Goal: Information Seeking & Learning: Learn about a topic

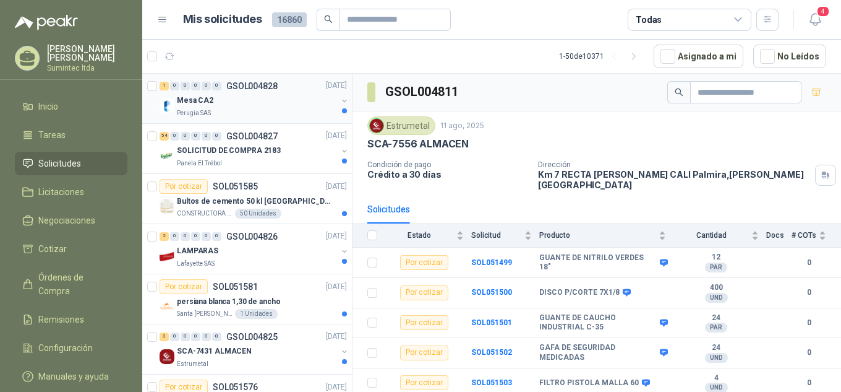
click at [260, 101] on div "Mesa CA2" at bounding box center [257, 100] width 160 height 15
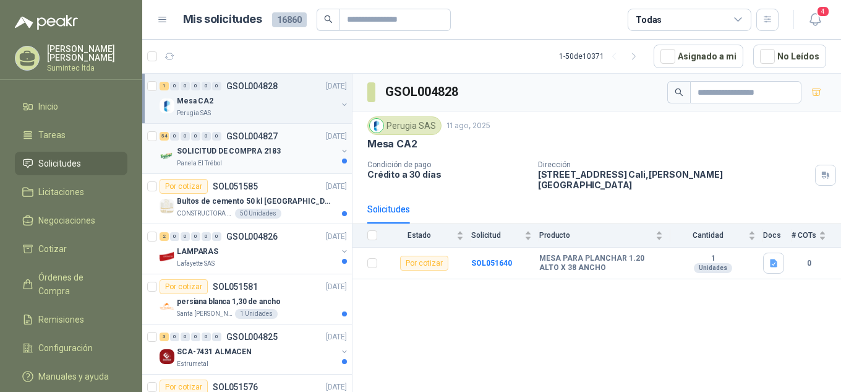
click at [239, 156] on p "SOLICITUD DE COMPRA 2183" at bounding box center [229, 151] width 104 height 12
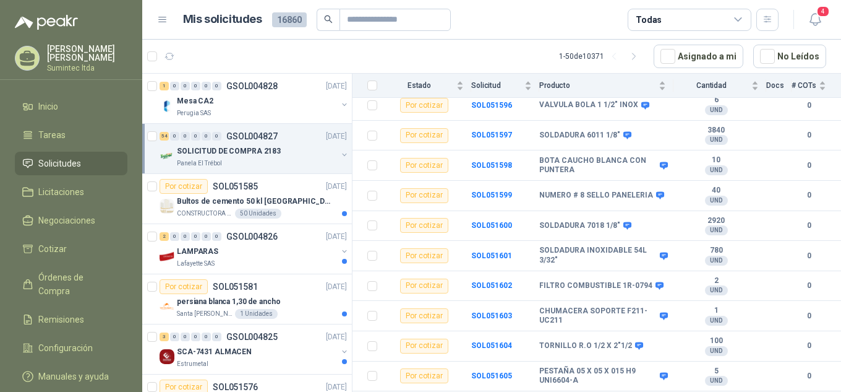
scroll to position [495, 0]
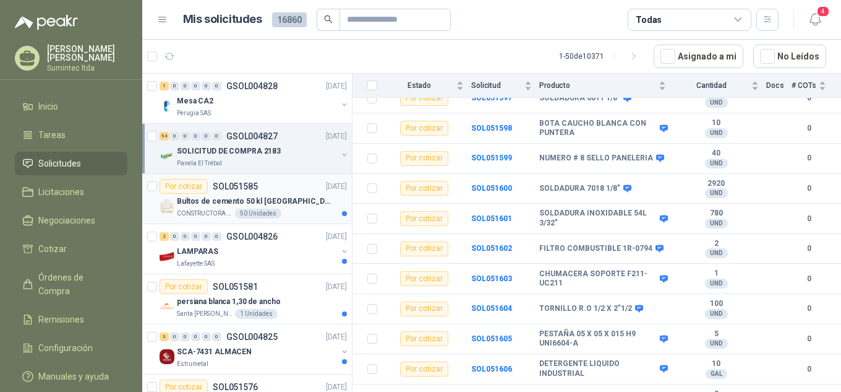
click at [272, 187] on div "Por cotizar SOL051585 [DATE]" at bounding box center [253, 186] width 187 height 15
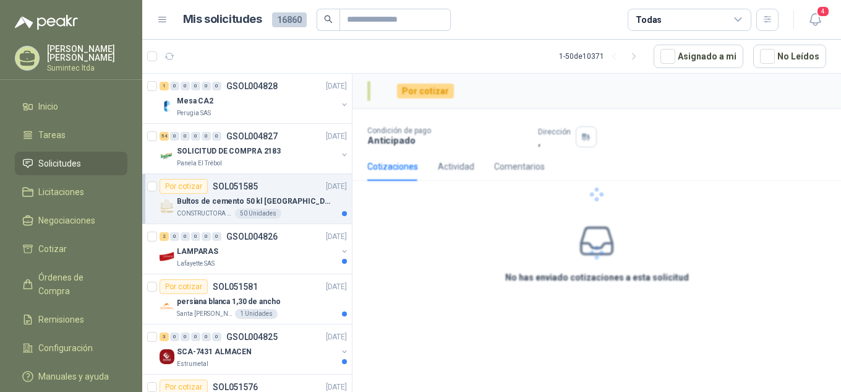
click at [259, 211] on div "50 Unidades" at bounding box center [258, 213] width 46 height 10
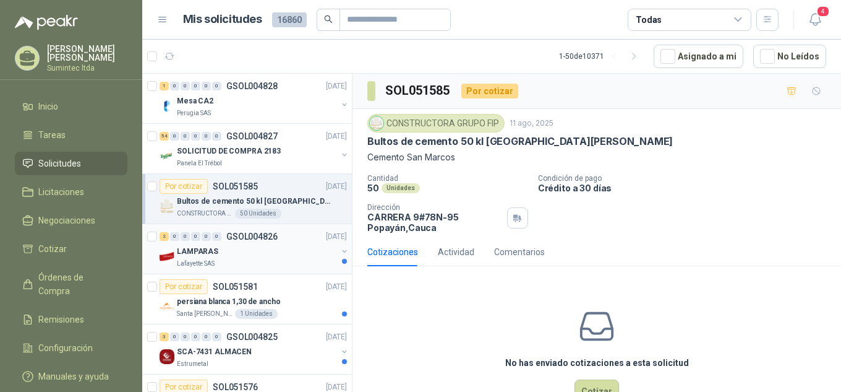
click at [230, 259] on div "Lafayette SAS" at bounding box center [257, 264] width 160 height 10
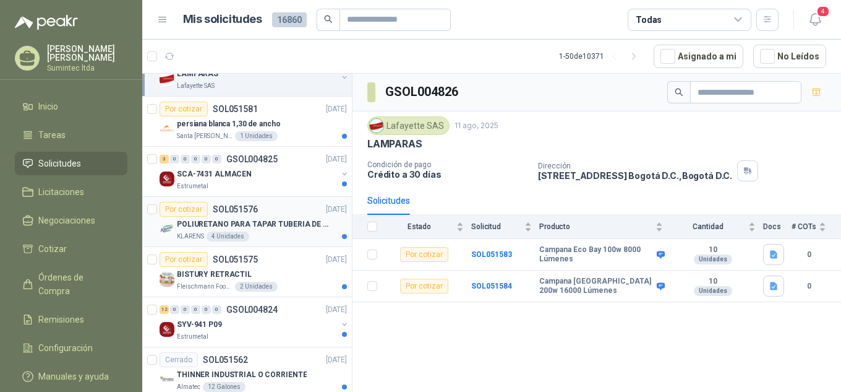
scroll to position [186, 0]
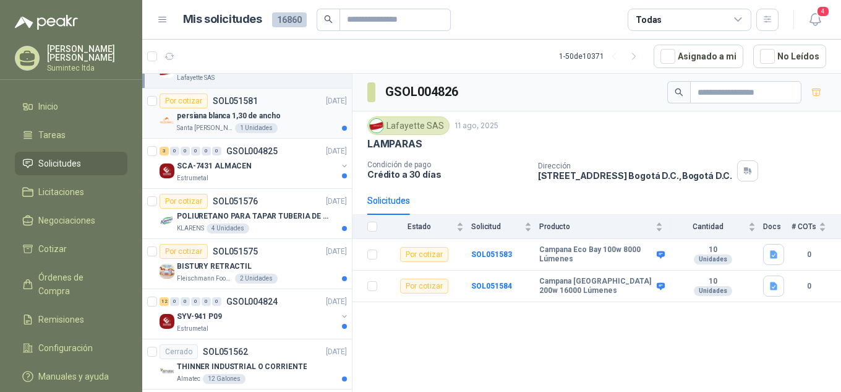
click at [191, 120] on p "persiana blanca 1,30 de ancho" at bounding box center [229, 116] width 104 height 12
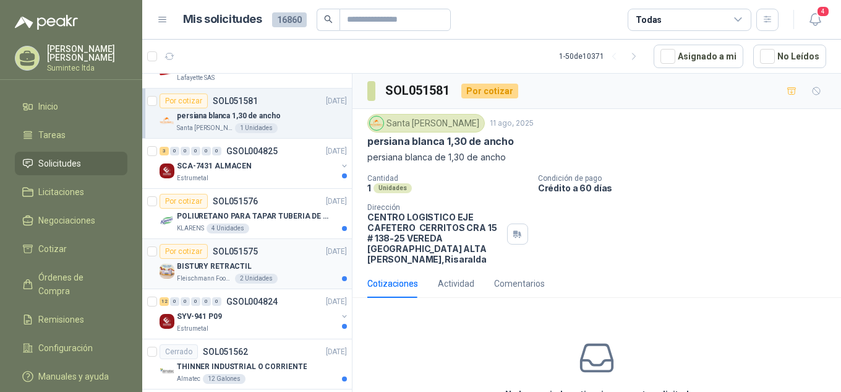
scroll to position [247, 0]
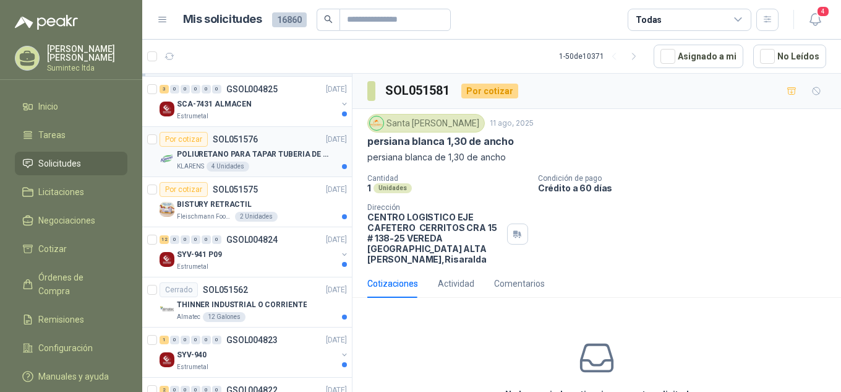
click at [239, 159] on p "POLIURETANO PARA TAPAR TUBERIA DE SENSORES DE NIVEL DEL BANCO DE HIELO" at bounding box center [254, 154] width 154 height 12
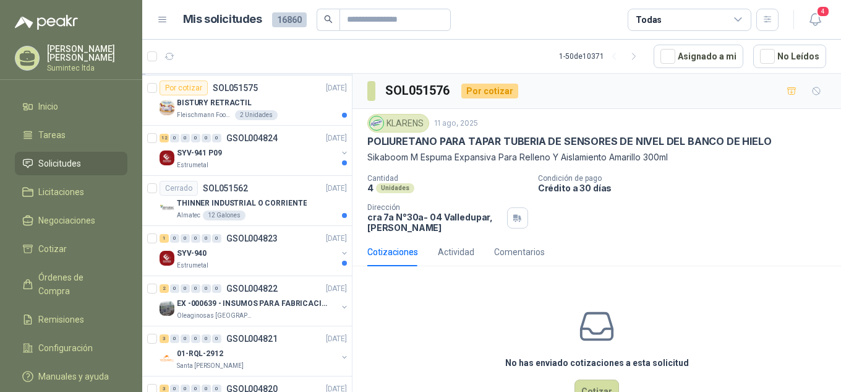
scroll to position [371, 0]
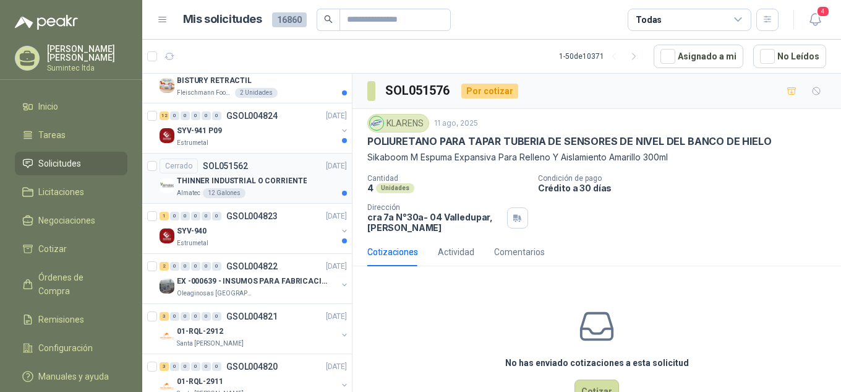
click at [222, 181] on p "THINNER INDUSTRIAL O CORRIENTE" at bounding box center [242, 181] width 130 height 12
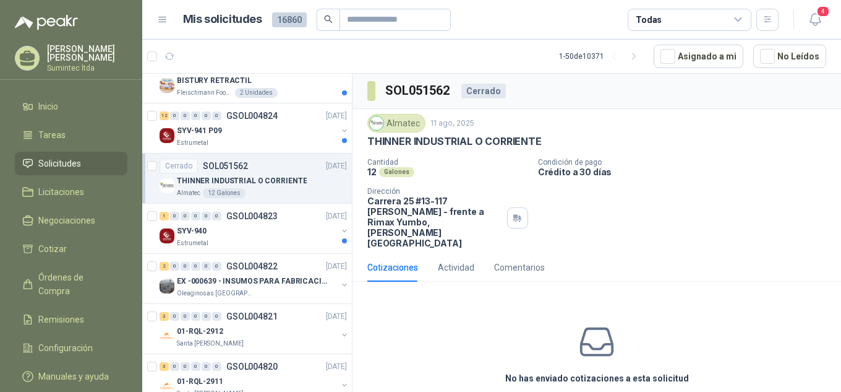
click at [387, 260] on div "Cotizaciones" at bounding box center [392, 267] width 51 height 14
click at [223, 182] on p "THINNER INDUSTRIAL O CORRIENTE" at bounding box center [242, 181] width 130 height 12
click at [413, 260] on div "Cotizaciones" at bounding box center [392, 267] width 51 height 14
click at [449, 260] on div "Actividad" at bounding box center [456, 267] width 36 height 14
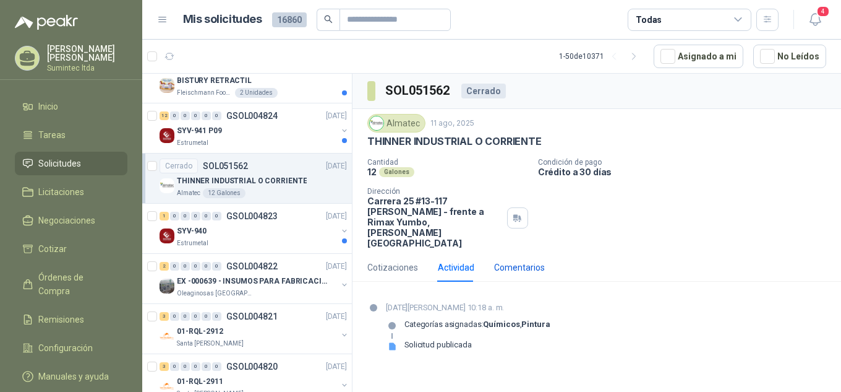
click at [508, 260] on div "Comentarios" at bounding box center [519, 267] width 51 height 14
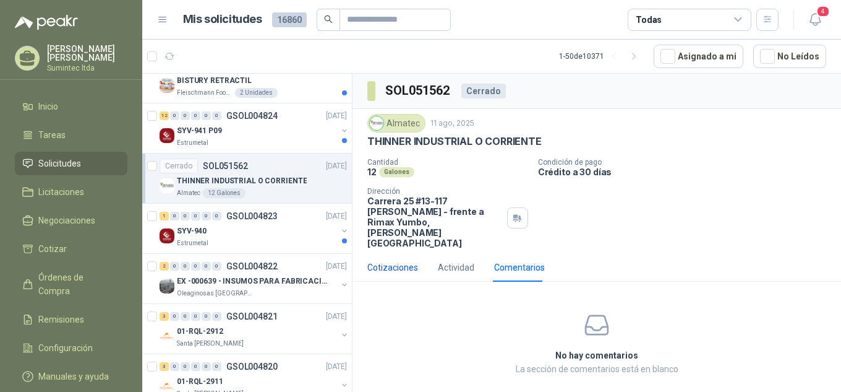
click at [406, 260] on div "Cotizaciones" at bounding box center [392, 267] width 51 height 14
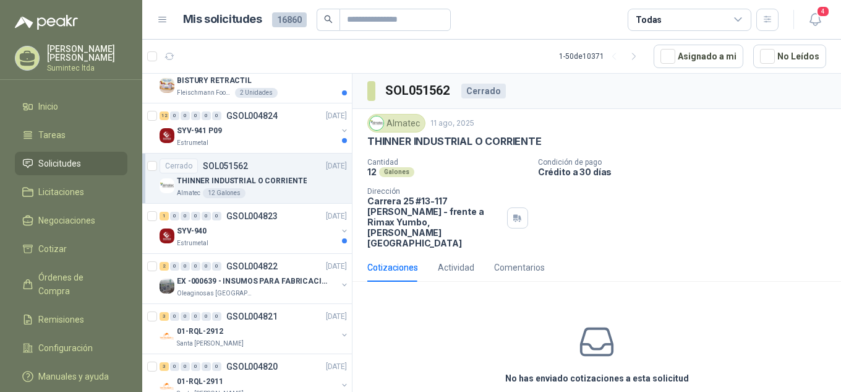
click at [474, 351] on div "No has enviado cotizaciones a esta solicitud" at bounding box center [597, 353] width 489 height 124
click at [255, 273] on div "EX -000639 - INSUMOS PARA FABRICACION DE MALLA TAM" at bounding box center [257, 280] width 160 height 15
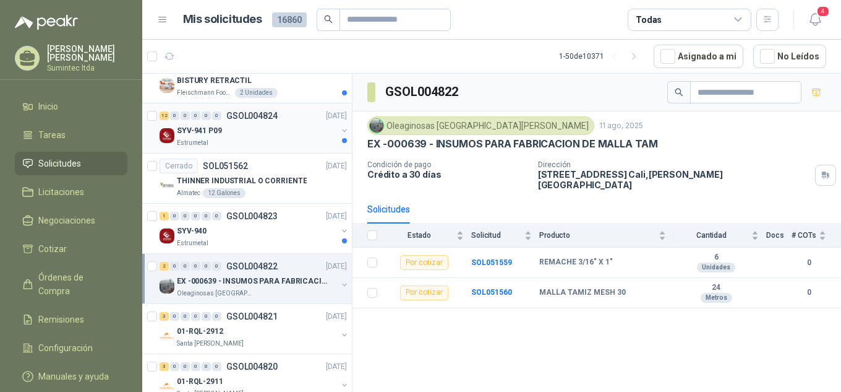
click at [231, 134] on div "SYV-941 P09" at bounding box center [257, 130] width 160 height 15
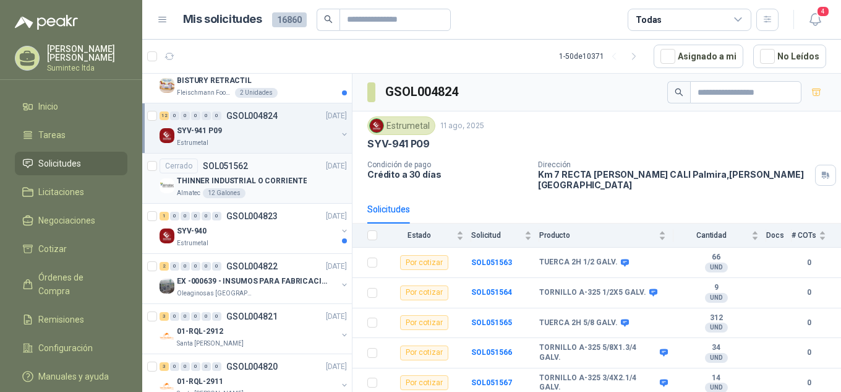
click at [221, 200] on article "Cerrado SOL051562 [DATE] THINNER INDUSTRIAL O CORRIENTE Almatec 12 Galones" at bounding box center [247, 178] width 210 height 50
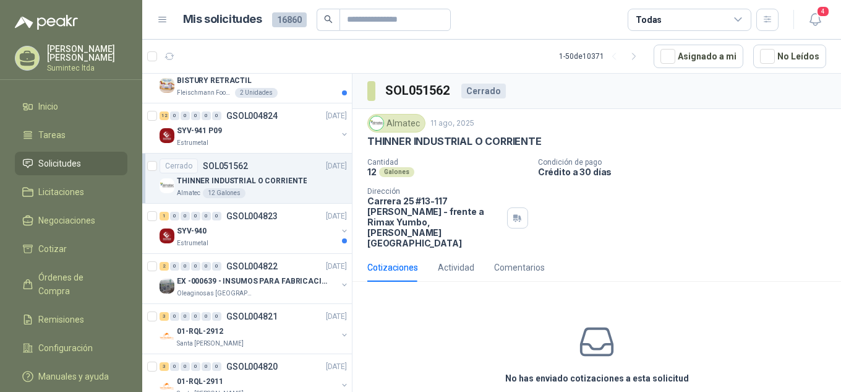
click at [390, 260] on div "Cotizaciones" at bounding box center [392, 267] width 51 height 14
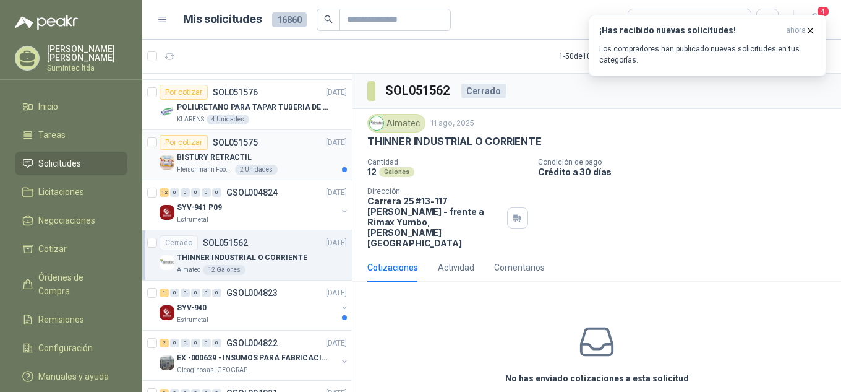
scroll to position [371, 0]
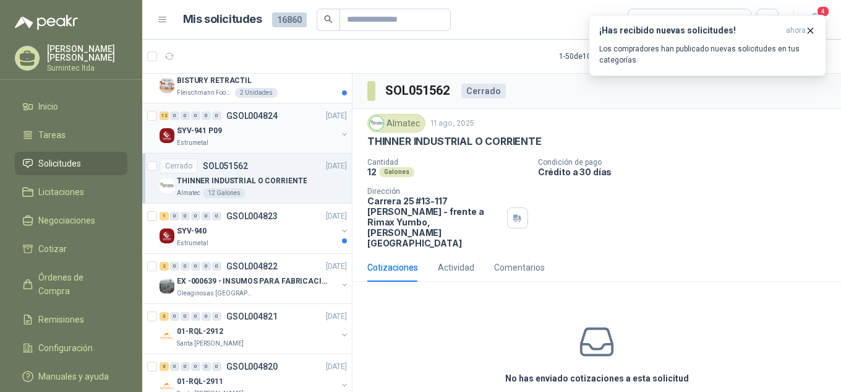
click at [249, 129] on div "SYV-941 P09" at bounding box center [257, 130] width 160 height 15
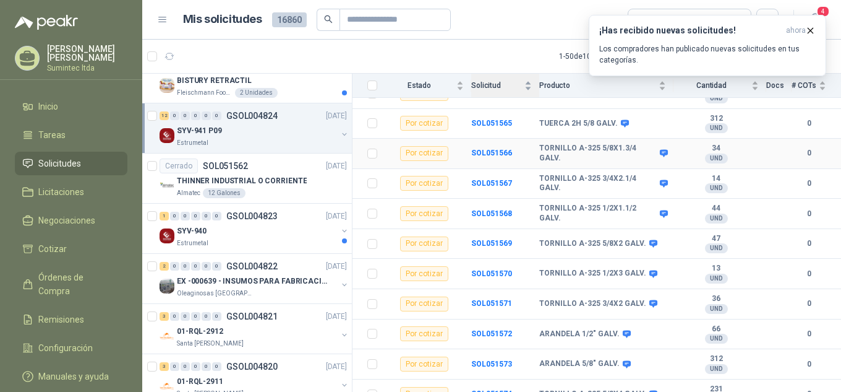
scroll to position [204, 0]
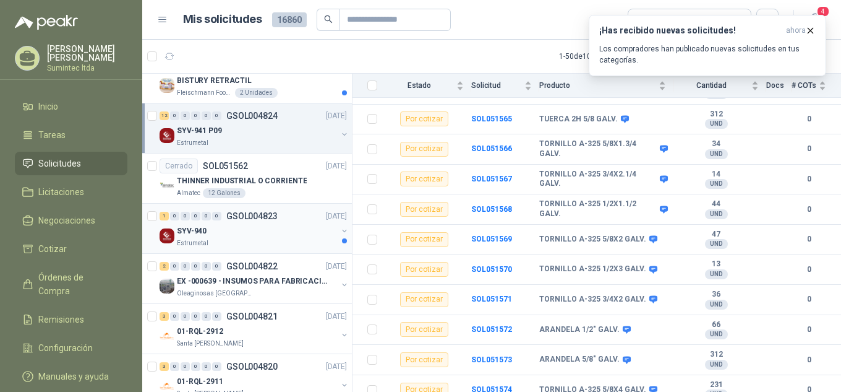
click at [283, 232] on div "SYV-940" at bounding box center [257, 230] width 160 height 15
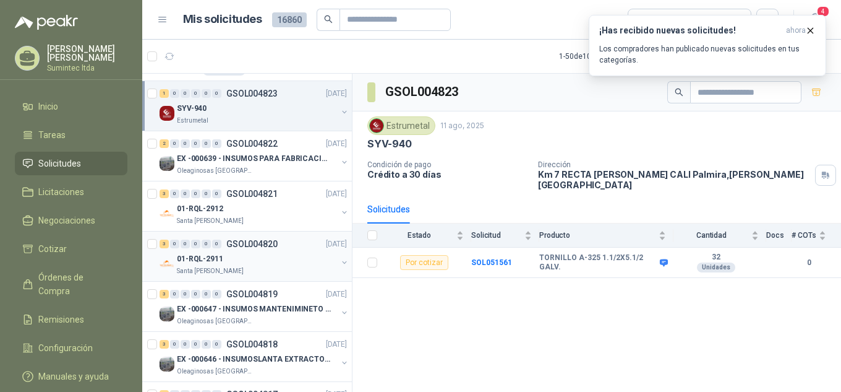
scroll to position [495, 0]
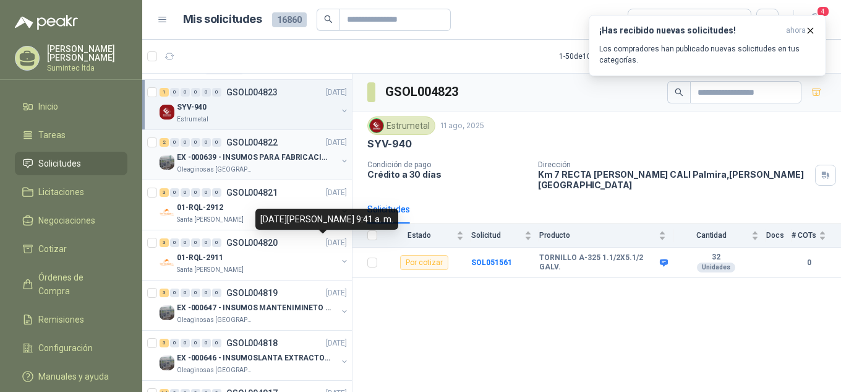
click at [235, 163] on p "EX -000639 - INSUMOS PARA FABRICACION DE MALLA TAM" at bounding box center [254, 158] width 154 height 12
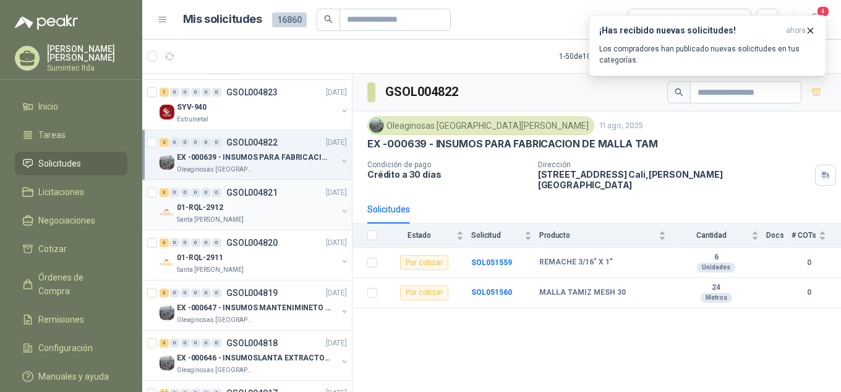
click at [265, 214] on div "01-RQL-2912" at bounding box center [257, 207] width 160 height 15
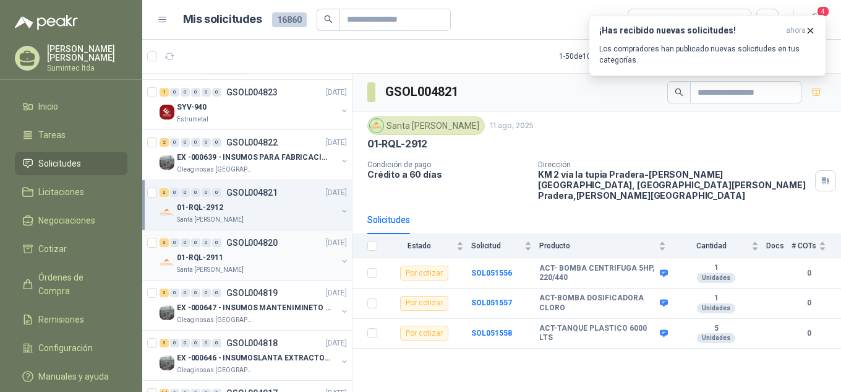
click at [226, 255] on div "01-RQL-2911" at bounding box center [257, 257] width 160 height 15
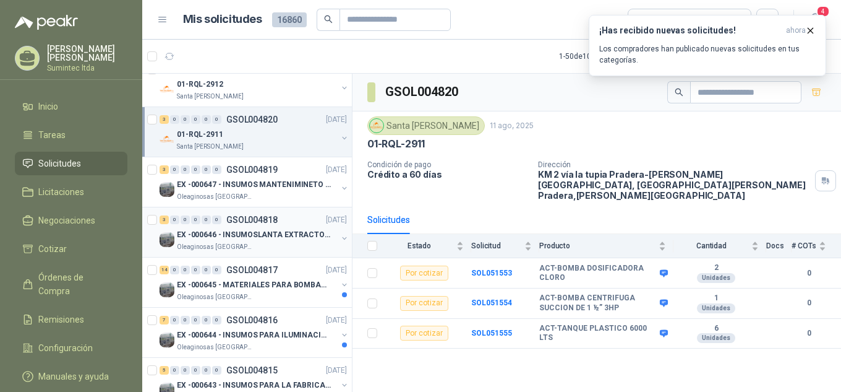
scroll to position [619, 0]
click at [227, 192] on p "Oleaginosas [GEOGRAPHIC_DATA][PERSON_NAME]" at bounding box center [216, 196] width 78 height 10
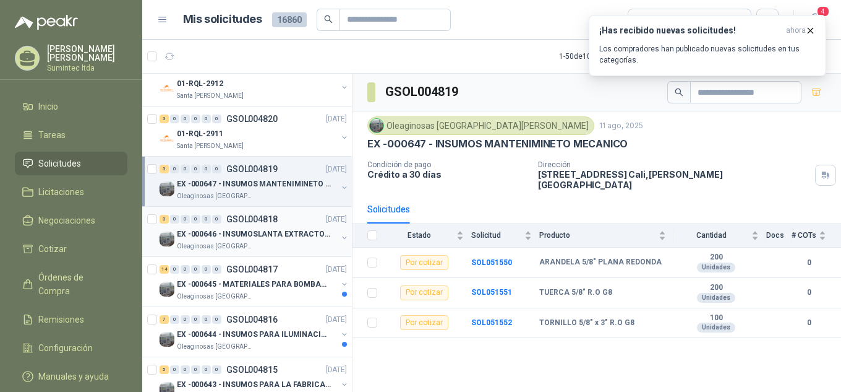
click at [235, 240] on div "EX -000646 - INSUMOSLANTA EXTRACTORA" at bounding box center [257, 233] width 160 height 15
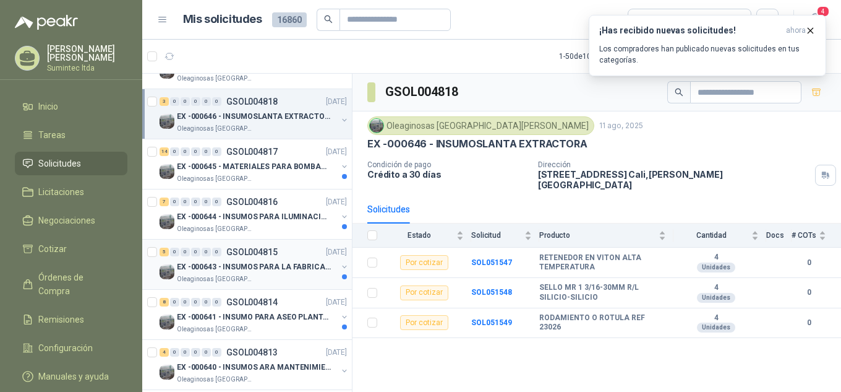
scroll to position [742, 0]
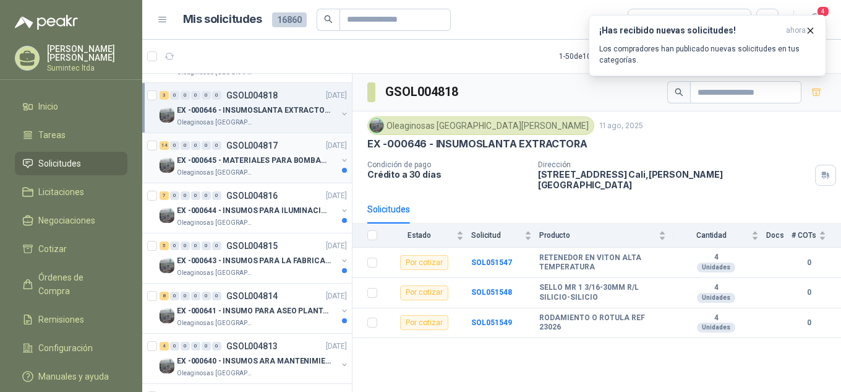
click at [240, 168] on p "Oleaginosas [GEOGRAPHIC_DATA][PERSON_NAME]" at bounding box center [216, 173] width 78 height 10
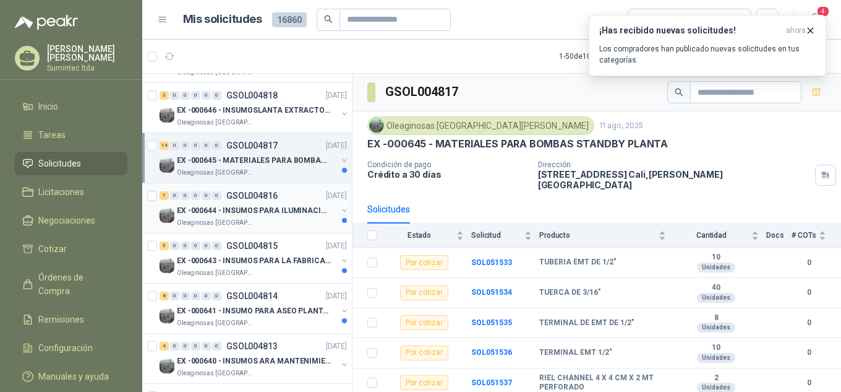
click at [266, 223] on div "Oleaginosas [GEOGRAPHIC_DATA][PERSON_NAME]" at bounding box center [257, 223] width 160 height 10
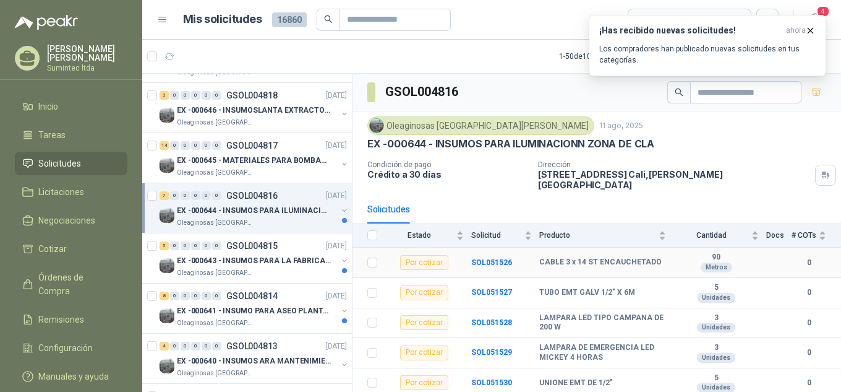
scroll to position [53, 0]
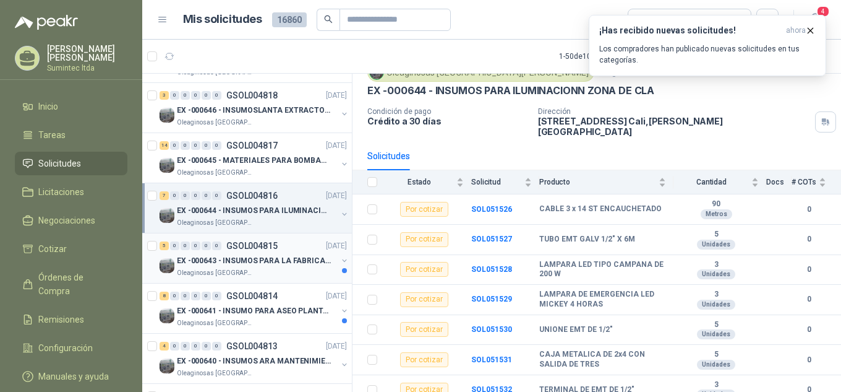
click at [266, 253] on div "EX -000643 - INSUMOS PARA LA FABRICACION DE PLATAF" at bounding box center [257, 260] width 160 height 15
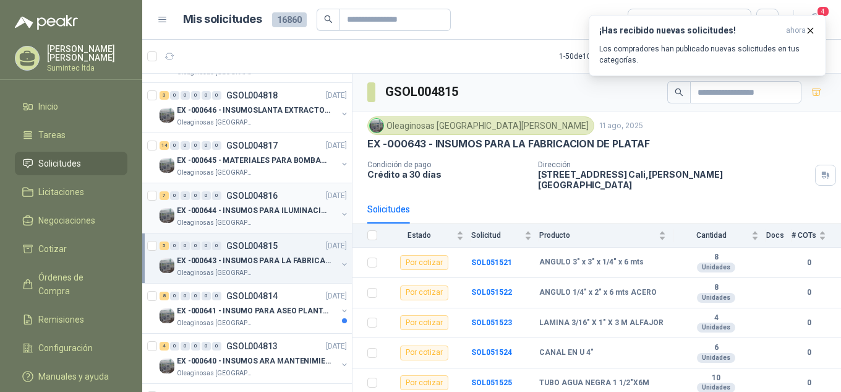
click at [255, 193] on p "GSOL004816" at bounding box center [251, 195] width 51 height 9
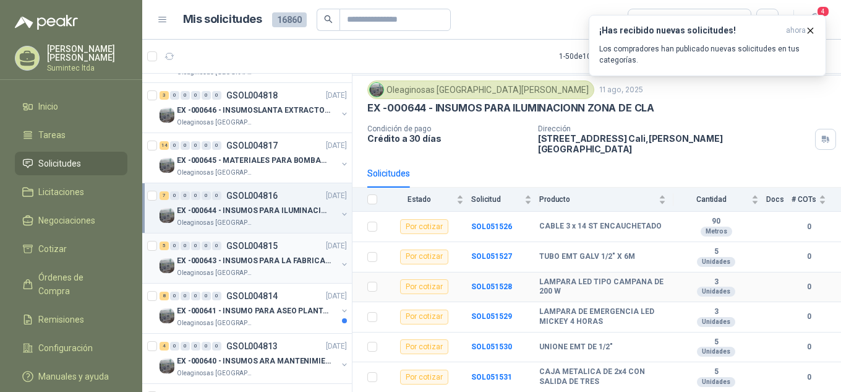
scroll to position [53, 0]
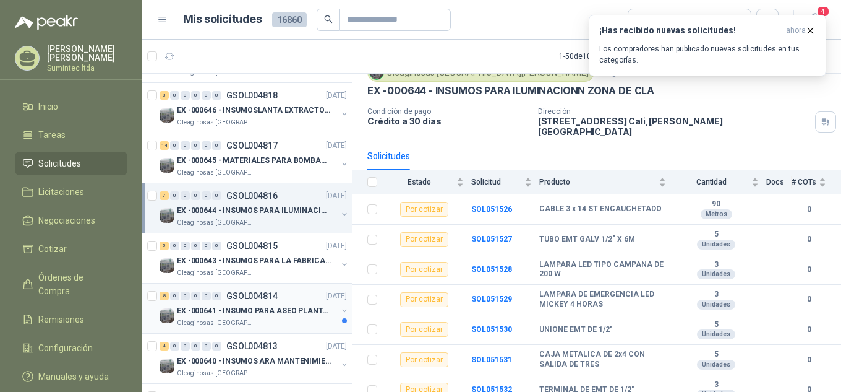
click at [244, 300] on p "GSOL004814" at bounding box center [251, 295] width 51 height 9
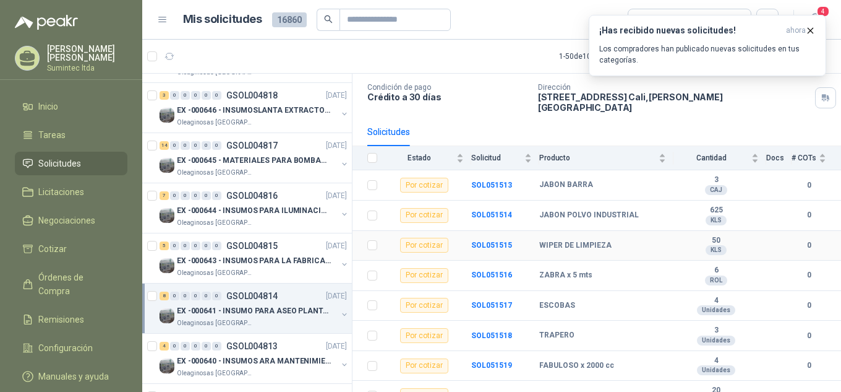
scroll to position [84, 0]
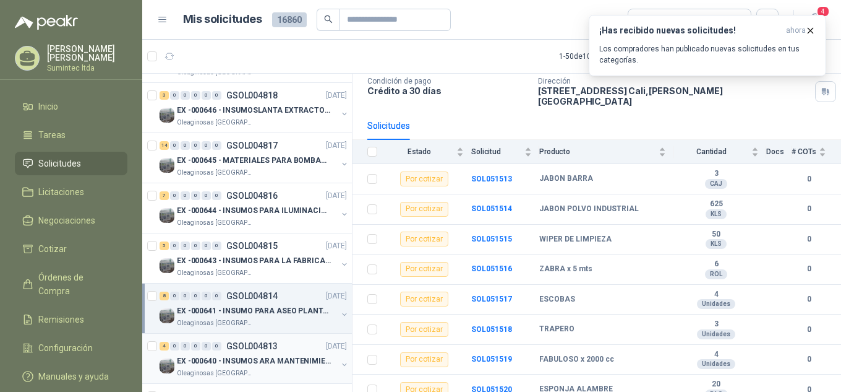
click at [262, 356] on p "EX -000640 - INSUMOS ARA MANTENIMIENTO MECANICO" at bounding box center [254, 361] width 154 height 12
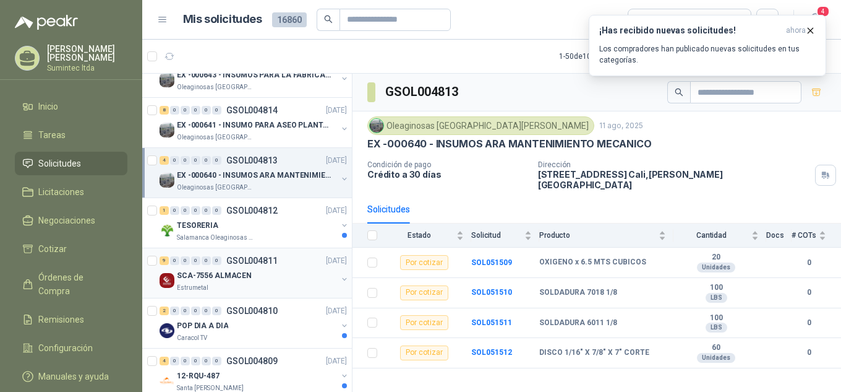
scroll to position [990, 0]
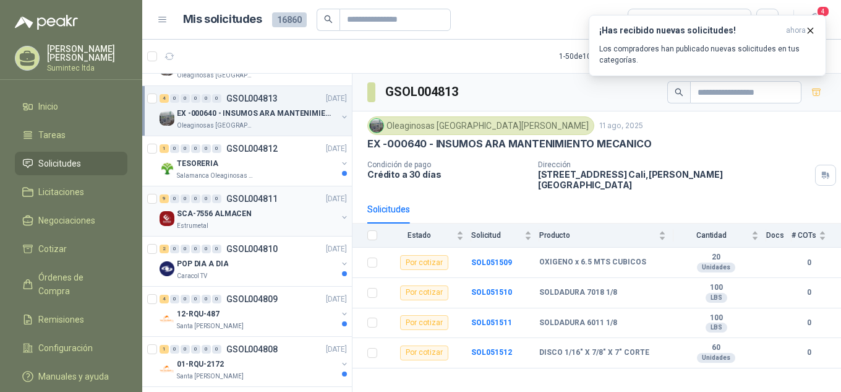
click at [254, 215] on div "SCA-7556 ALMACEN" at bounding box center [257, 213] width 160 height 15
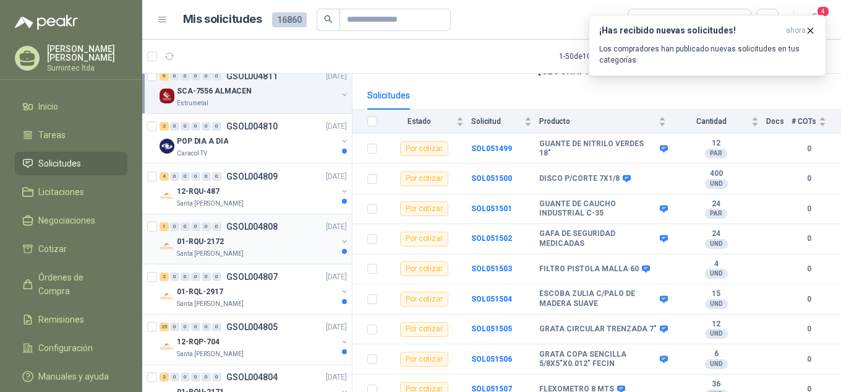
scroll to position [1113, 0]
click at [264, 203] on div "Santa [PERSON_NAME]" at bounding box center [257, 202] width 160 height 10
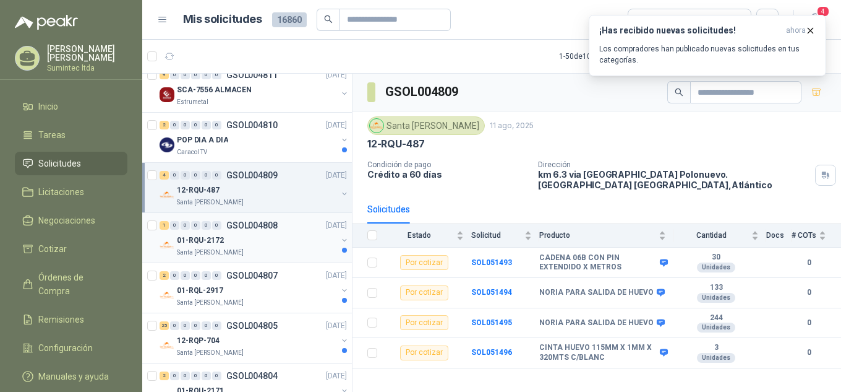
click at [207, 241] on p "01-RQU-2172" at bounding box center [200, 240] width 47 height 12
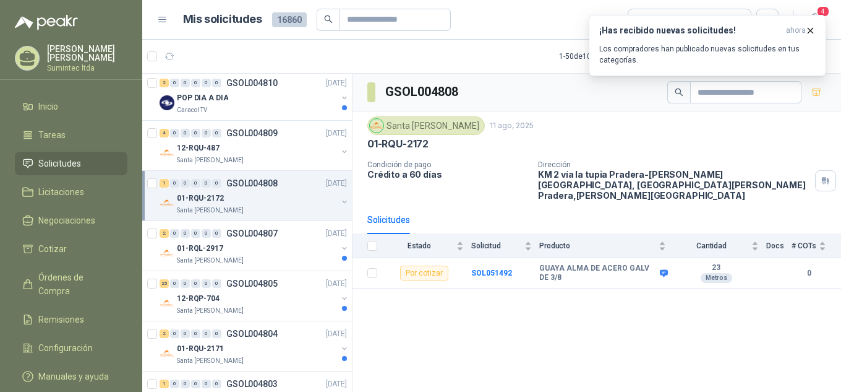
scroll to position [1175, 0]
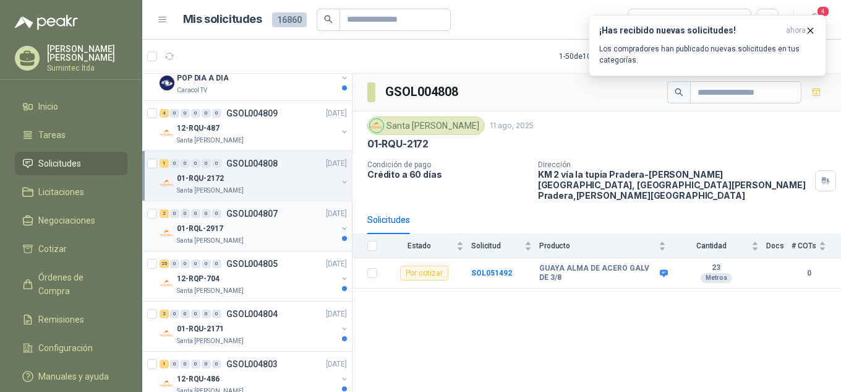
click at [211, 224] on p "01-RQL-2917" at bounding box center [200, 229] width 46 height 12
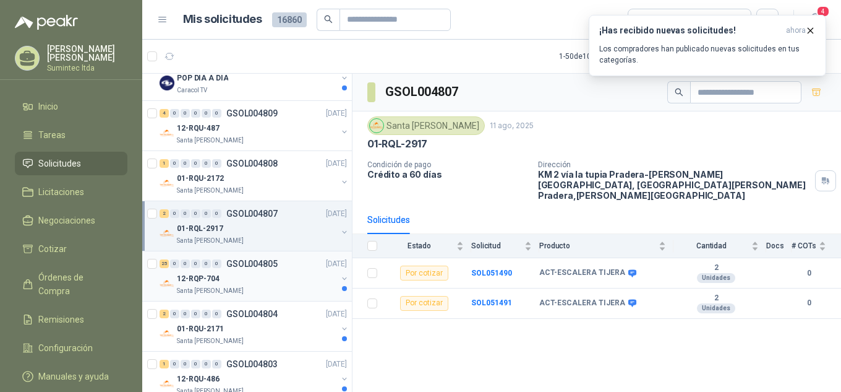
click at [273, 285] on div "12-RQP-704" at bounding box center [257, 278] width 160 height 15
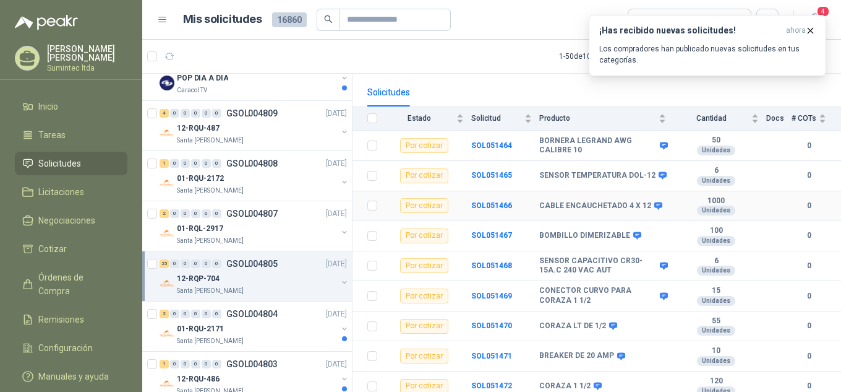
scroll to position [124, 0]
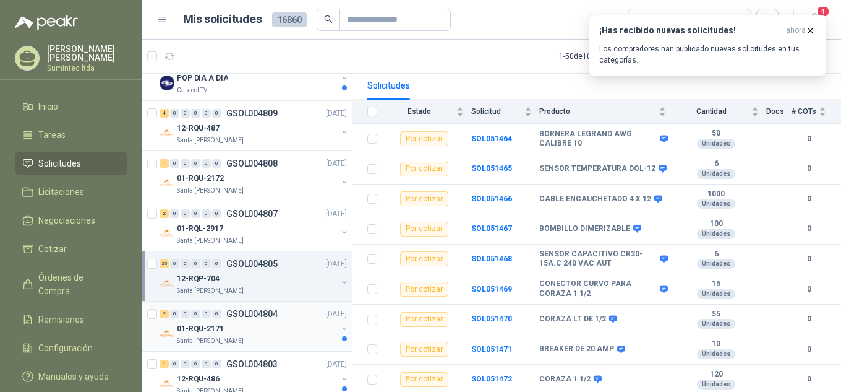
click at [186, 323] on p "01-RQU-2171" at bounding box center [200, 329] width 47 height 12
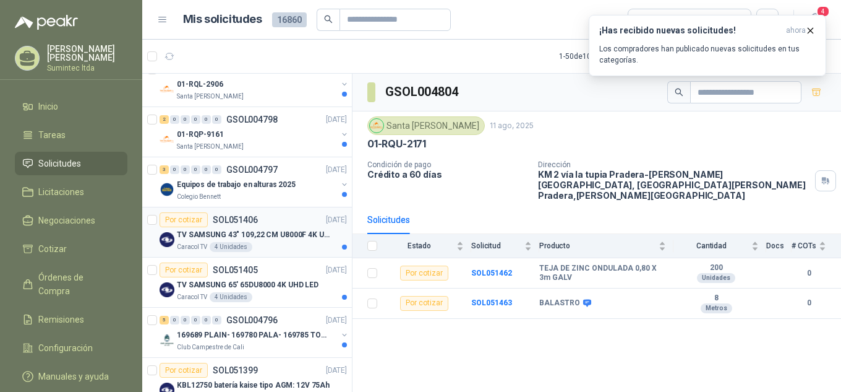
scroll to position [1732, 0]
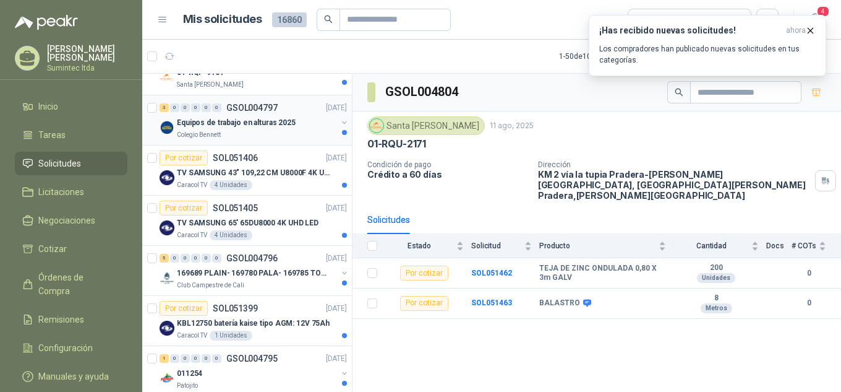
click at [223, 119] on p "Equipos de trabajo en alturas 2025" at bounding box center [236, 123] width 119 height 12
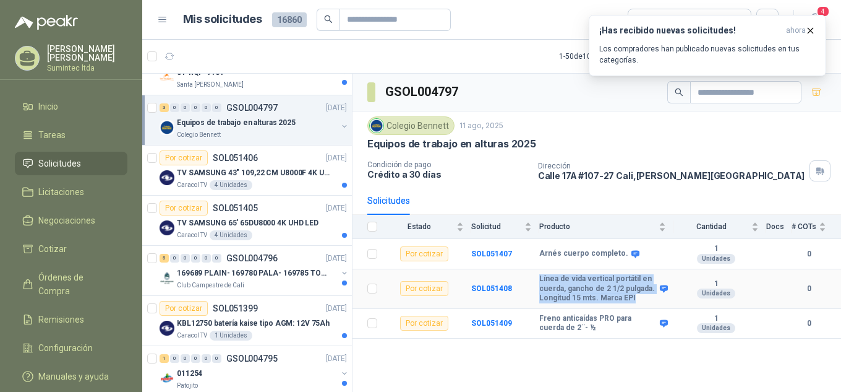
drag, startPoint x: 534, startPoint y: 275, endPoint x: 636, endPoint y: 296, distance: 103.7
click at [636, 296] on tr "Por cotizar SOL051408 Línea de vida vertical portátil en cuerda, gancho de 2 1/…" at bounding box center [597, 289] width 489 height 40
copy tr "Línea de vida vertical portátil en cuerda, gancho de 2 1/2 pulgada. Longitud 15…"
drag, startPoint x: 535, startPoint y: 317, endPoint x: 573, endPoint y: 329, distance: 39.7
click at [573, 329] on tr "Por cotizar SOL051409 Freno anticaídas PRO para cuerda de 2¨- ½ 1 Unidades 0" at bounding box center [597, 324] width 489 height 30
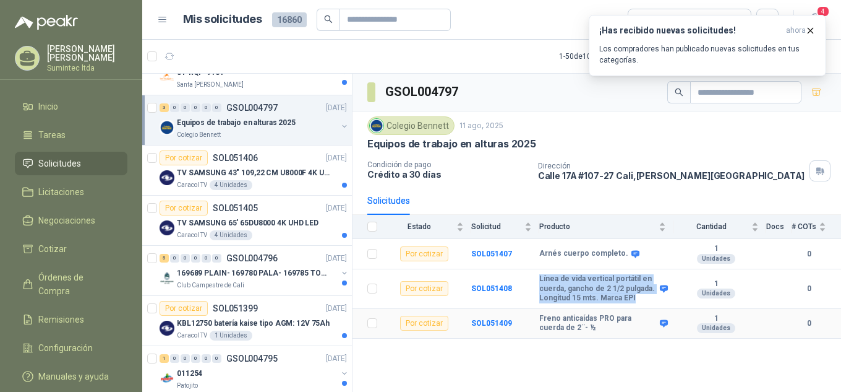
copy tr "Freno anticaídas PRO para cuerda de 2¨- ½"
drag, startPoint x: 645, startPoint y: 255, endPoint x: 609, endPoint y: 254, distance: 35.9
click at [609, 254] on div "Arnés cuerpo completo." at bounding box center [602, 254] width 127 height 10
click at [628, 252] on span at bounding box center [632, 253] width 9 height 9
click at [632, 252] on icon at bounding box center [636, 253] width 8 height 7
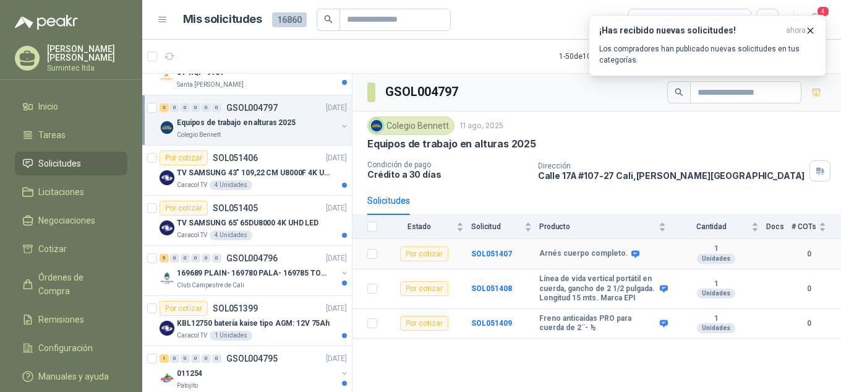
click at [602, 251] on b "Arnés cuerpo completo." at bounding box center [583, 254] width 89 height 10
click at [497, 247] on td "SOL051407" at bounding box center [505, 254] width 68 height 30
click at [504, 251] on b "SOL051407" at bounding box center [491, 253] width 41 height 9
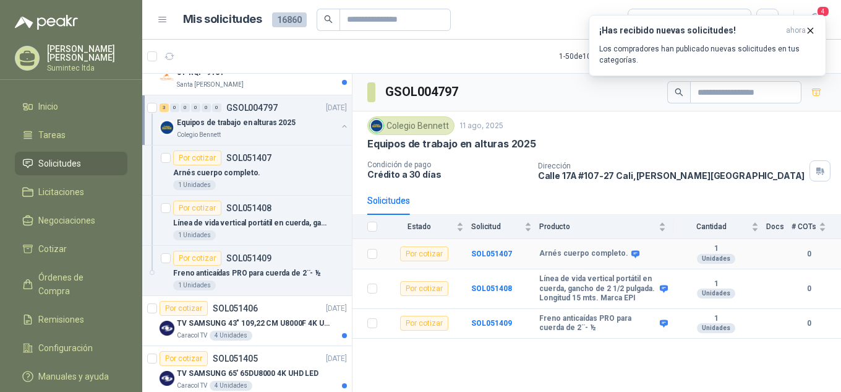
click at [632, 253] on icon at bounding box center [636, 253] width 8 height 7
drag, startPoint x: 541, startPoint y: 251, endPoint x: 620, endPoint y: 250, distance: 79.2
click at [620, 250] on div "Arnés cuerpo completo." at bounding box center [588, 254] width 98 height 10
copy div "Arnés cuerpo completo."
